Goal: Task Accomplishment & Management: Manage account settings

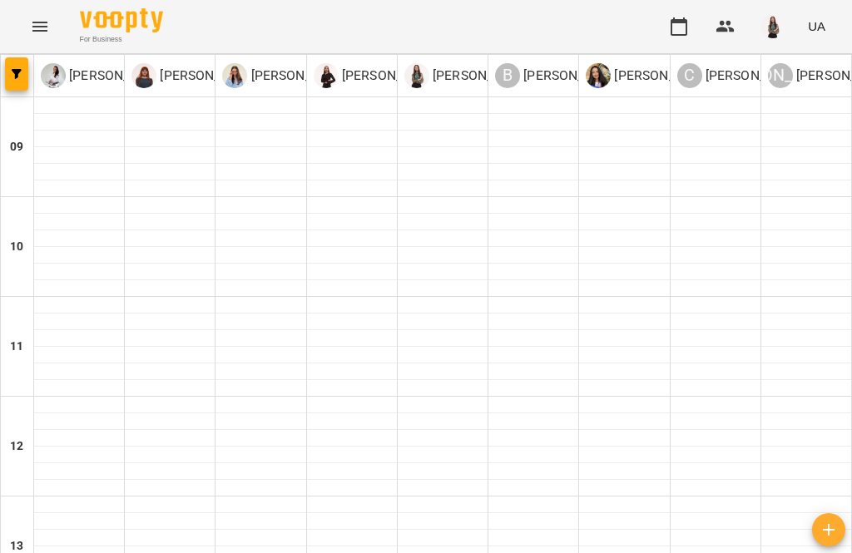
type input "**********"
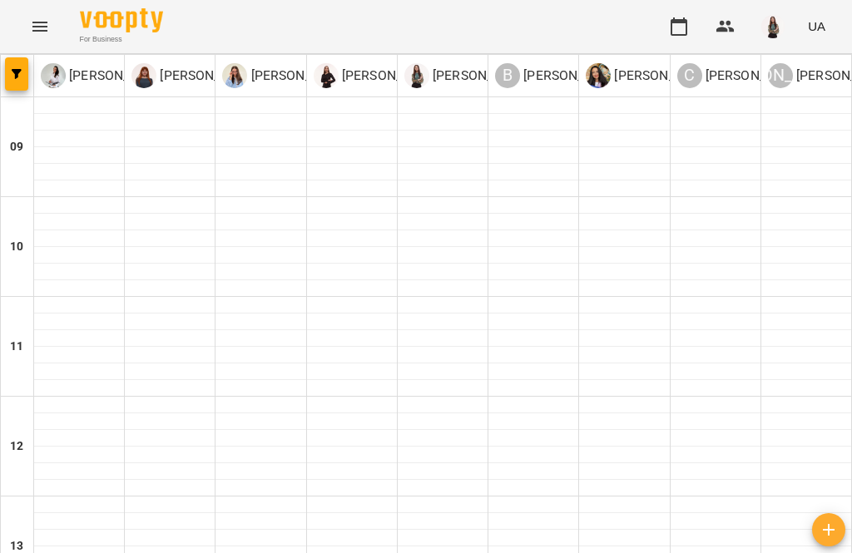
scroll to position [574, 0]
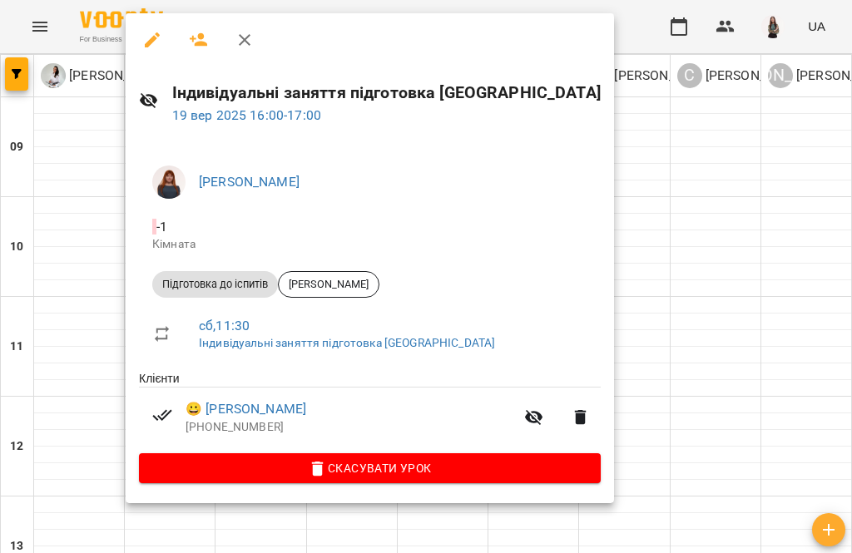
click at [306, 407] on link "😀 Цертій Андрій Олексійович" at bounding box center [246, 409] width 121 height 20
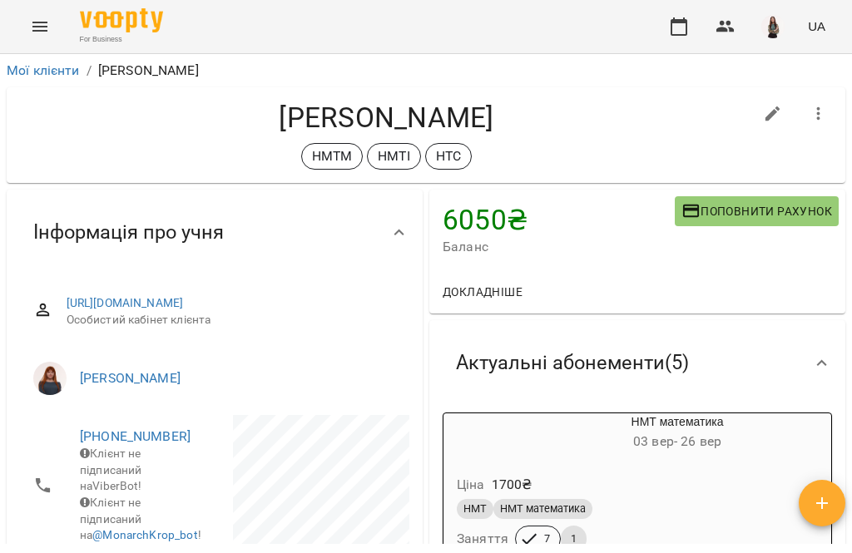
scroll to position [57, 0]
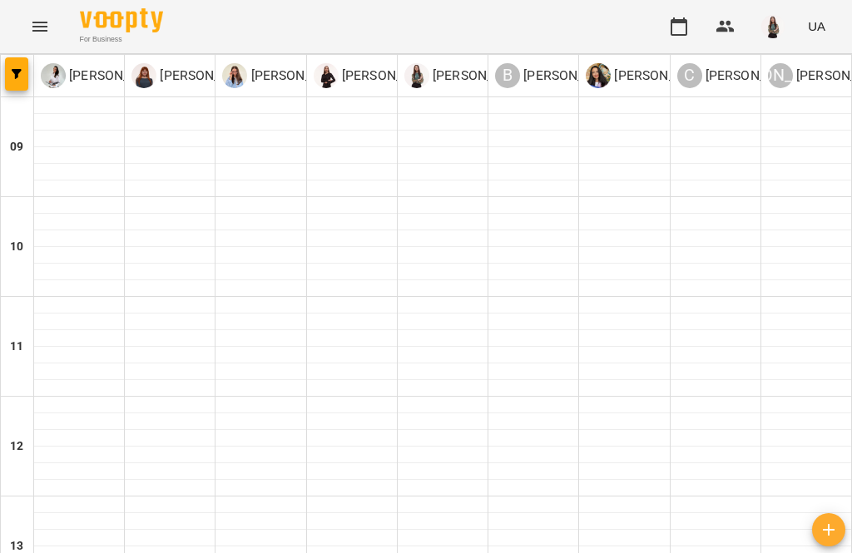
scroll to position [571, 0]
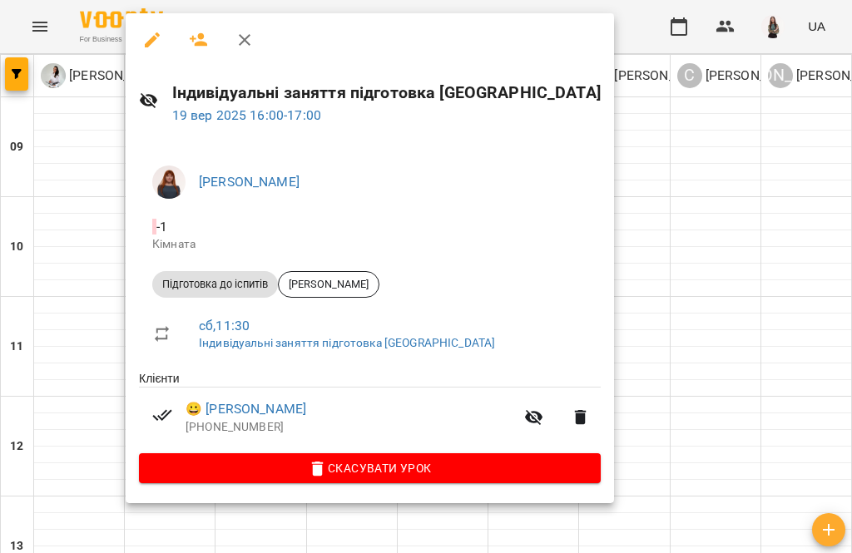
click at [524, 408] on icon "button" at bounding box center [534, 418] width 20 height 20
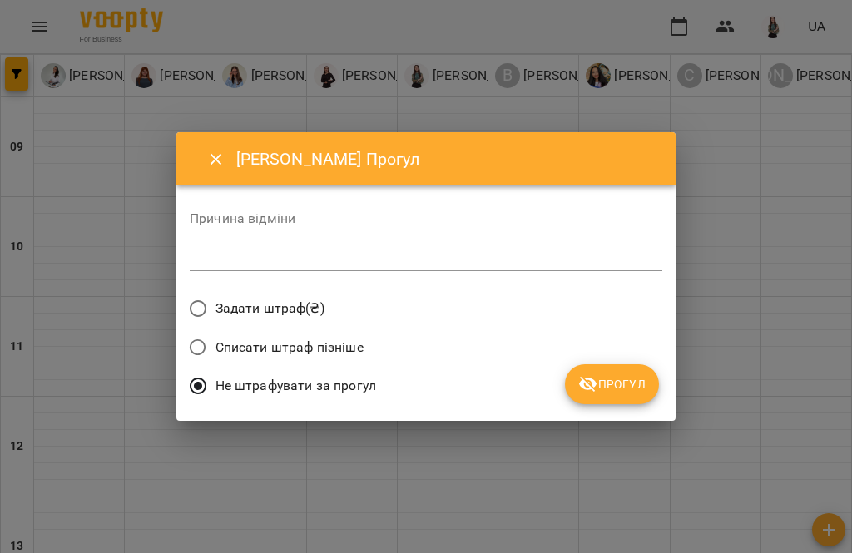
click at [509, 254] on textarea at bounding box center [426, 258] width 473 height 15
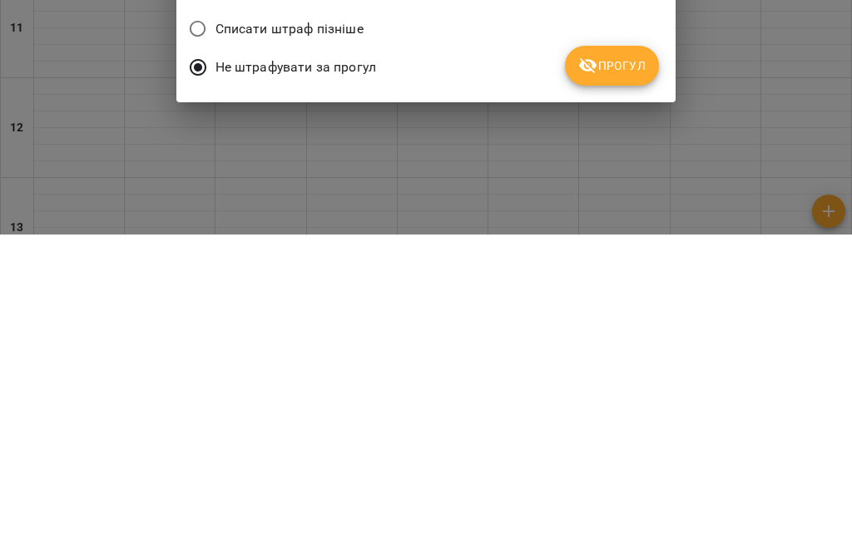
type textarea "*"
click at [633, 375] on span "Прогул" at bounding box center [611, 385] width 67 height 20
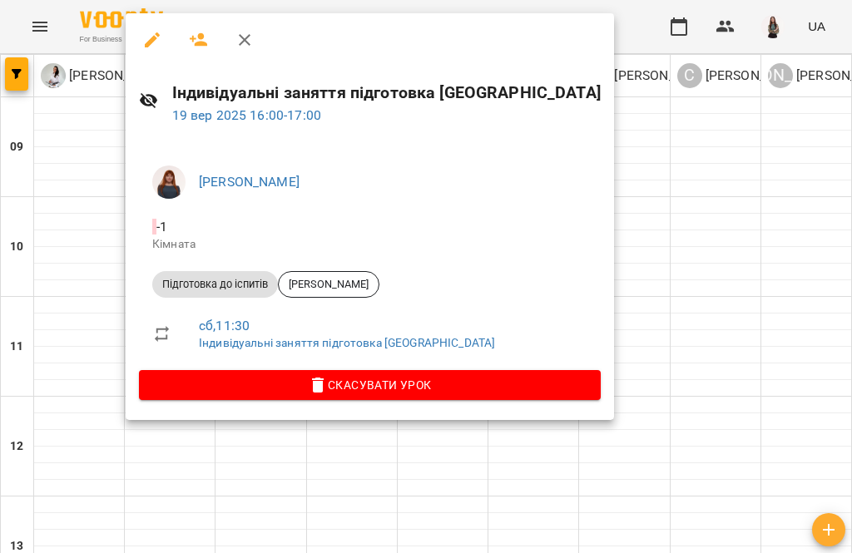
click at [251, 48] on icon "button" at bounding box center [245, 40] width 20 height 20
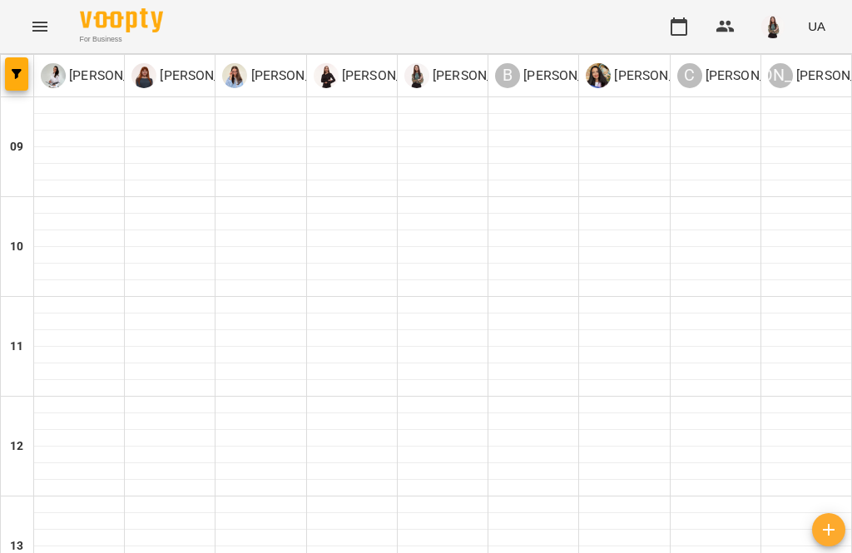
click at [37, 39] on button "Menu" at bounding box center [40, 27] width 40 height 40
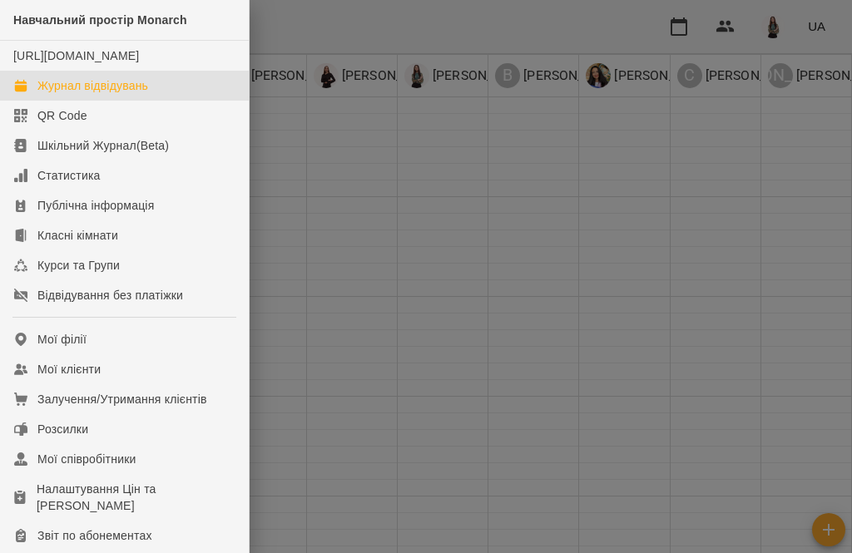
click at [133, 385] on link "Мої клієнти" at bounding box center [124, 370] width 249 height 30
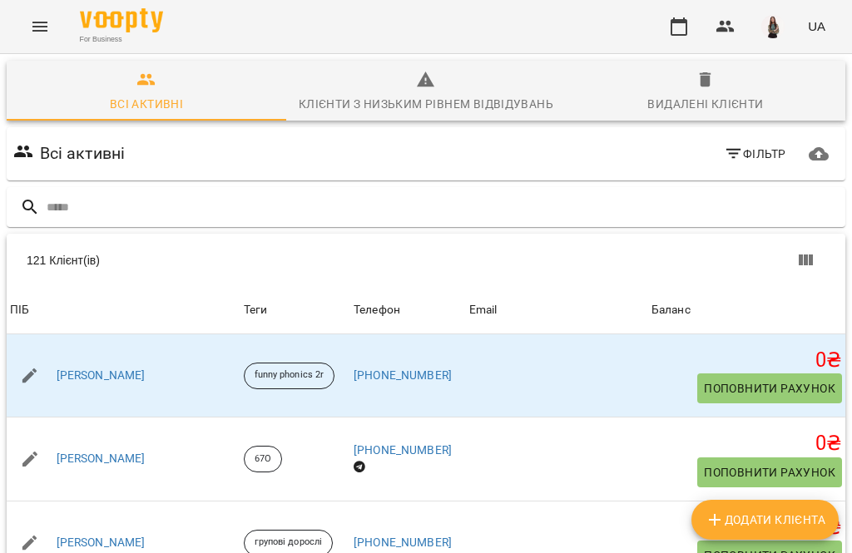
click at [226, 207] on input "text" at bounding box center [443, 207] width 792 height 27
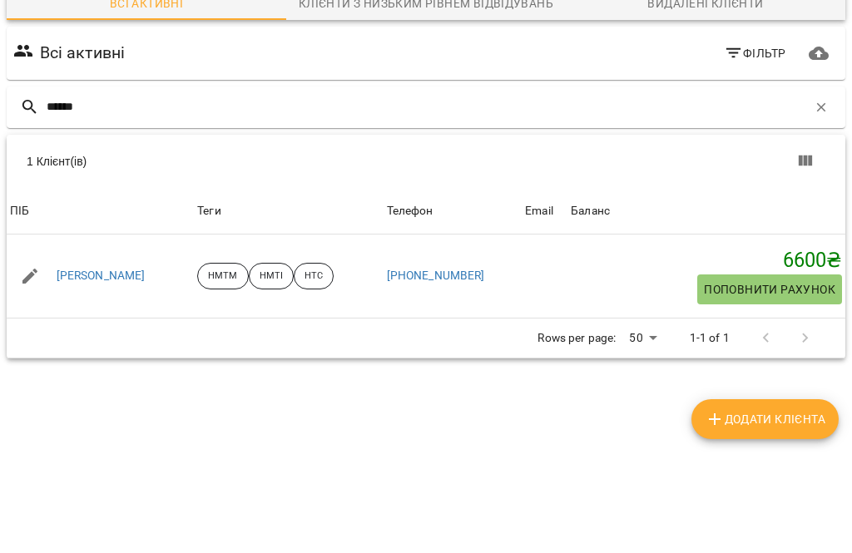
type input "******"
click at [146, 369] on link "[PERSON_NAME]" at bounding box center [101, 377] width 89 height 17
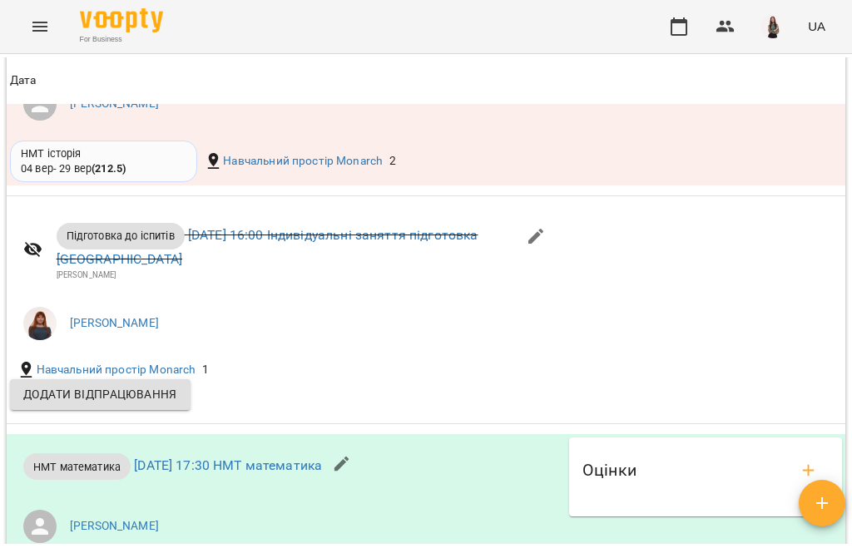
scroll to position [3401, 0]
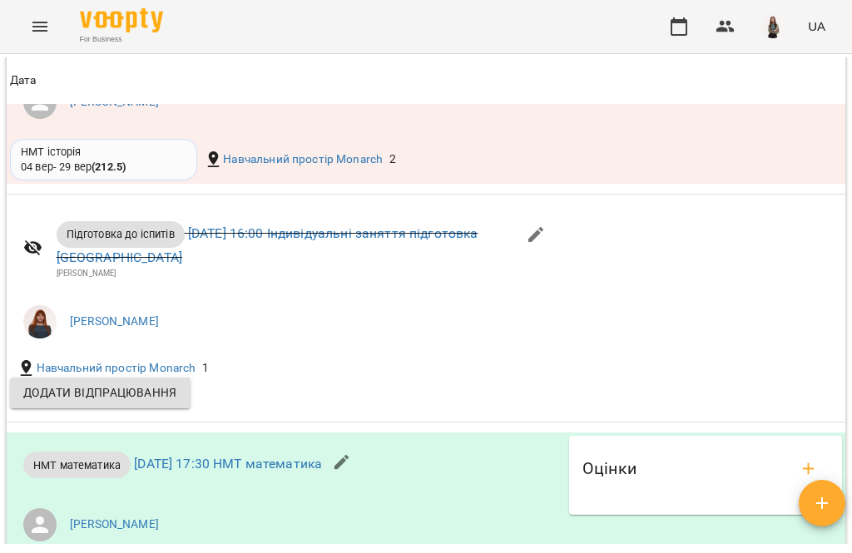
click at [317, 260] on link "пт 19 вер 2025 16:00 Індивідуальні заняття підготовка Cambridge" at bounding box center [268, 246] width 422 height 40
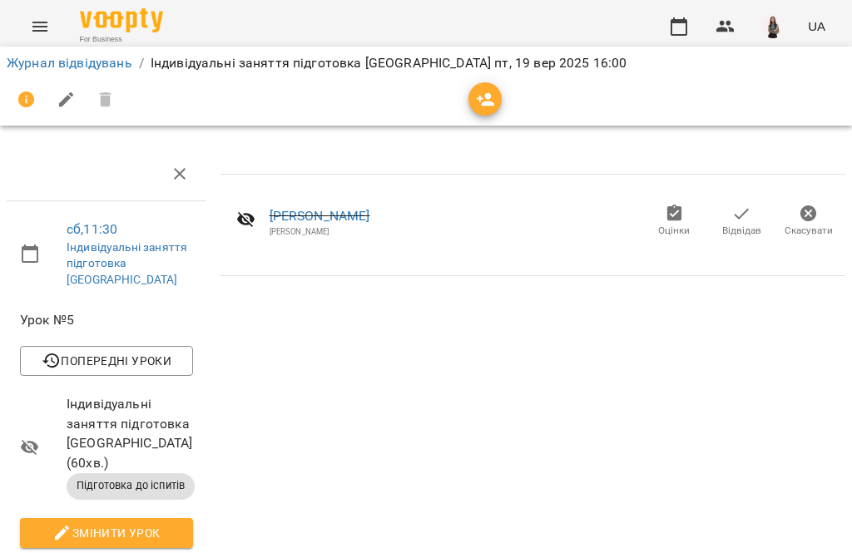
click at [753, 221] on span "Відвідав" at bounding box center [741, 220] width 47 height 33
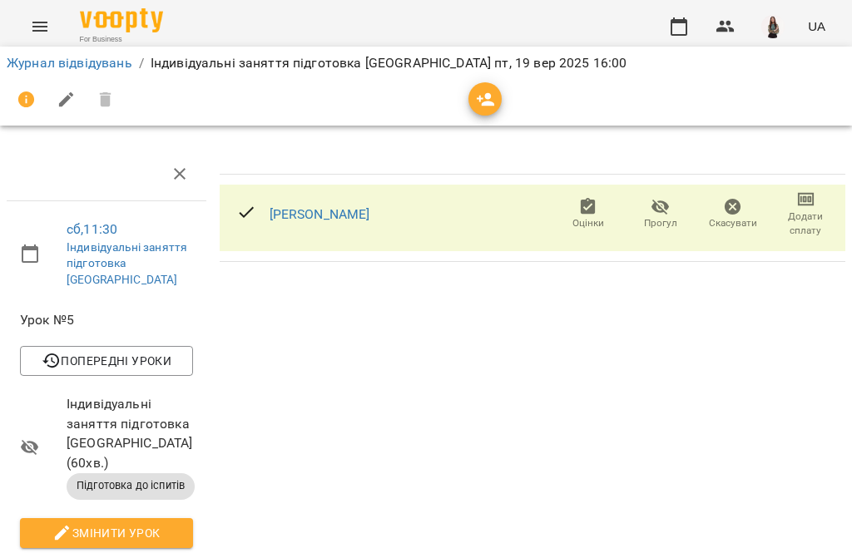
click at [675, 216] on span "Прогул" at bounding box center [660, 213] width 52 height 33
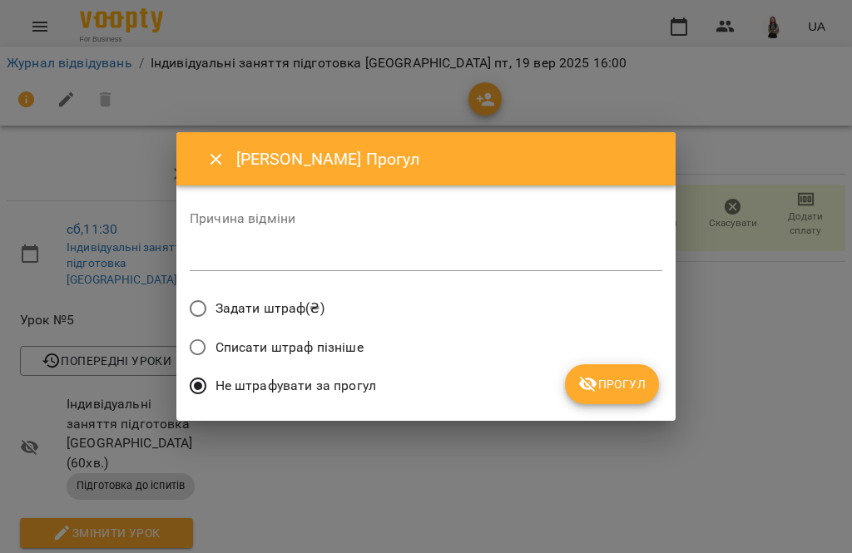
click at [279, 308] on span "Задати штраф(₴)" at bounding box center [270, 309] width 109 height 20
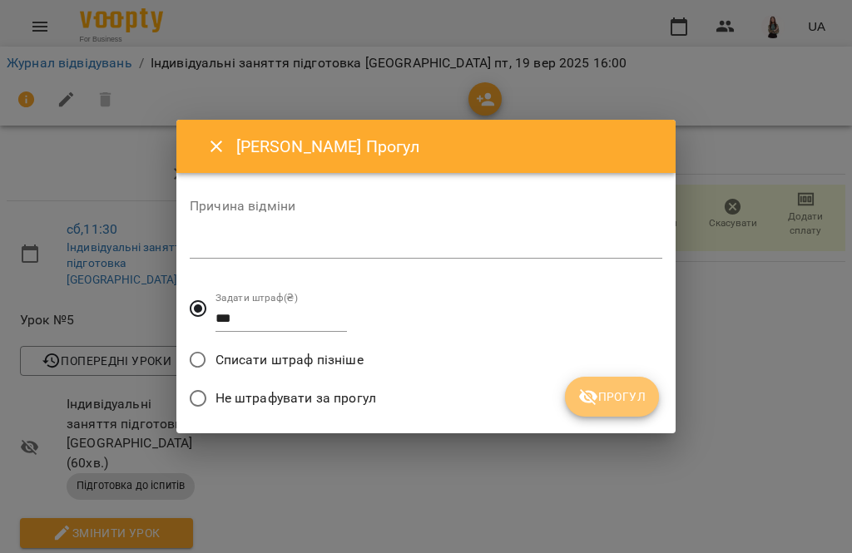
click at [598, 402] on span "Прогул" at bounding box center [611, 397] width 67 height 20
